Goal: Task Accomplishment & Management: Complete application form

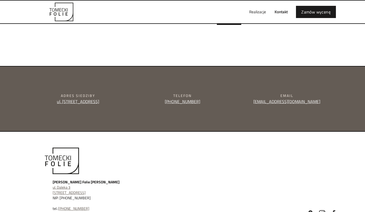
scroll to position [196, 0]
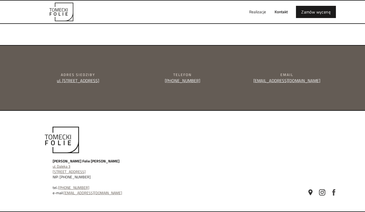
type input "e"
type textarea "e"
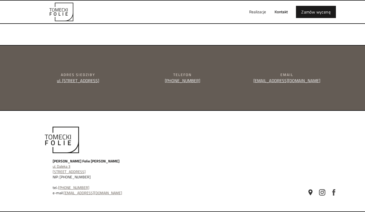
type input "[PERSON_NAME]"
type input "[PERSON_NAME][EMAIL_ADDRESS][DOMAIN_NAME]"
type input "510145189"
type textarea "Dzień dobry, mogę zwiększyć sprzedaż Państwa konta na Allegro. Zajmuję się skal…"
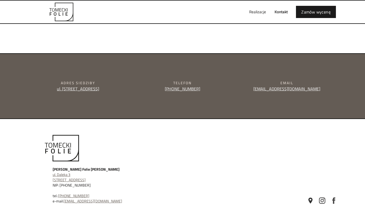
click at [230, 6] on div "Realizacje Kontakt Zamów wycenę" at bounding box center [183, 12] width 318 height 23
